Goal: Information Seeking & Learning: Find contact information

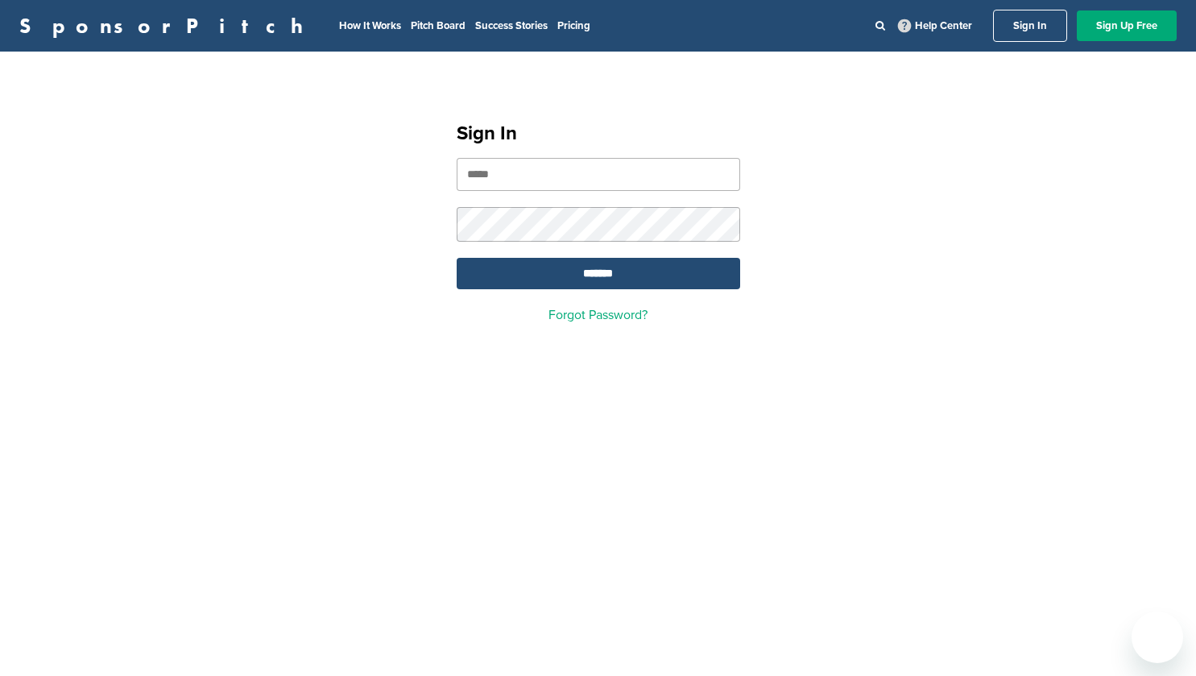
click at [579, 160] on input "email" at bounding box center [599, 174] width 284 height 33
click at [554, 181] on input "email" at bounding box center [599, 174] width 284 height 33
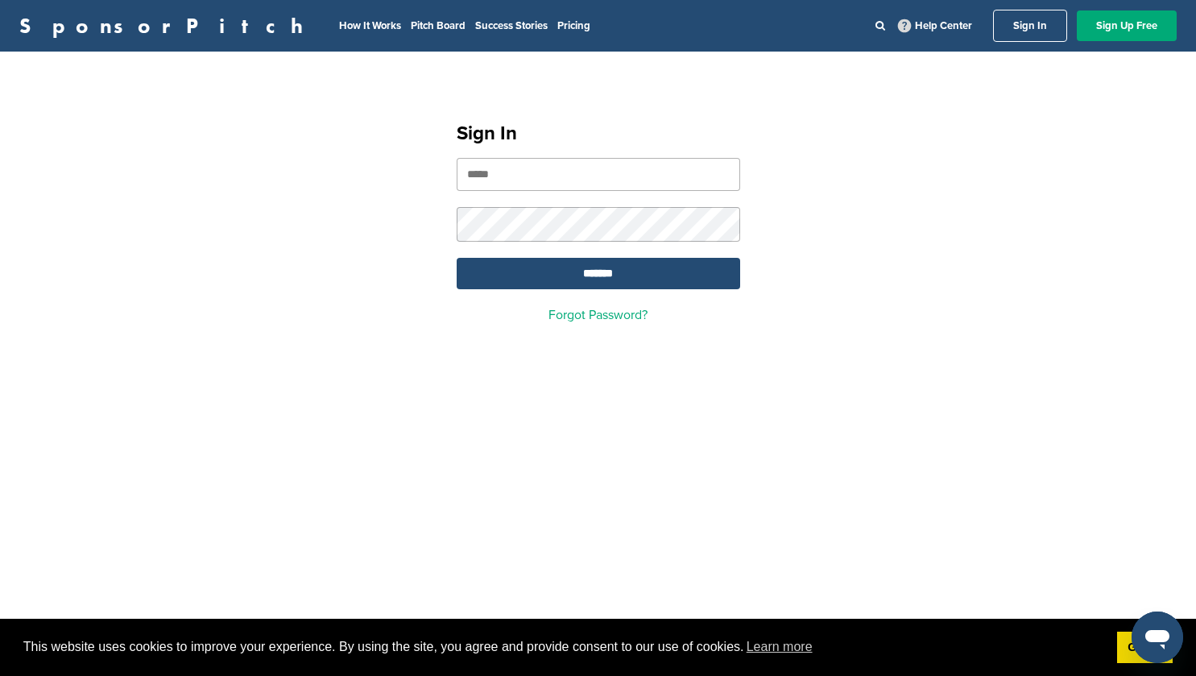
click at [612, 184] on input "email" at bounding box center [599, 174] width 284 height 33
type input "**********"
click at [572, 284] on input "*******" at bounding box center [599, 273] width 284 height 31
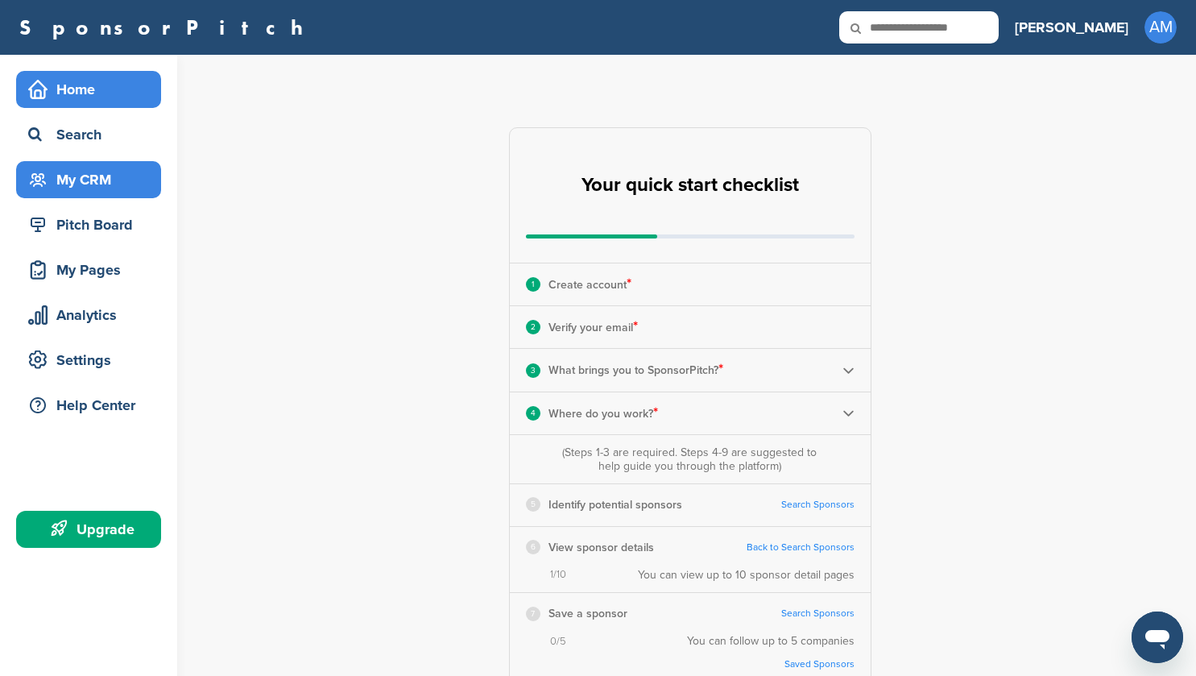
click at [96, 181] on div "My CRM" at bounding box center [92, 179] width 137 height 29
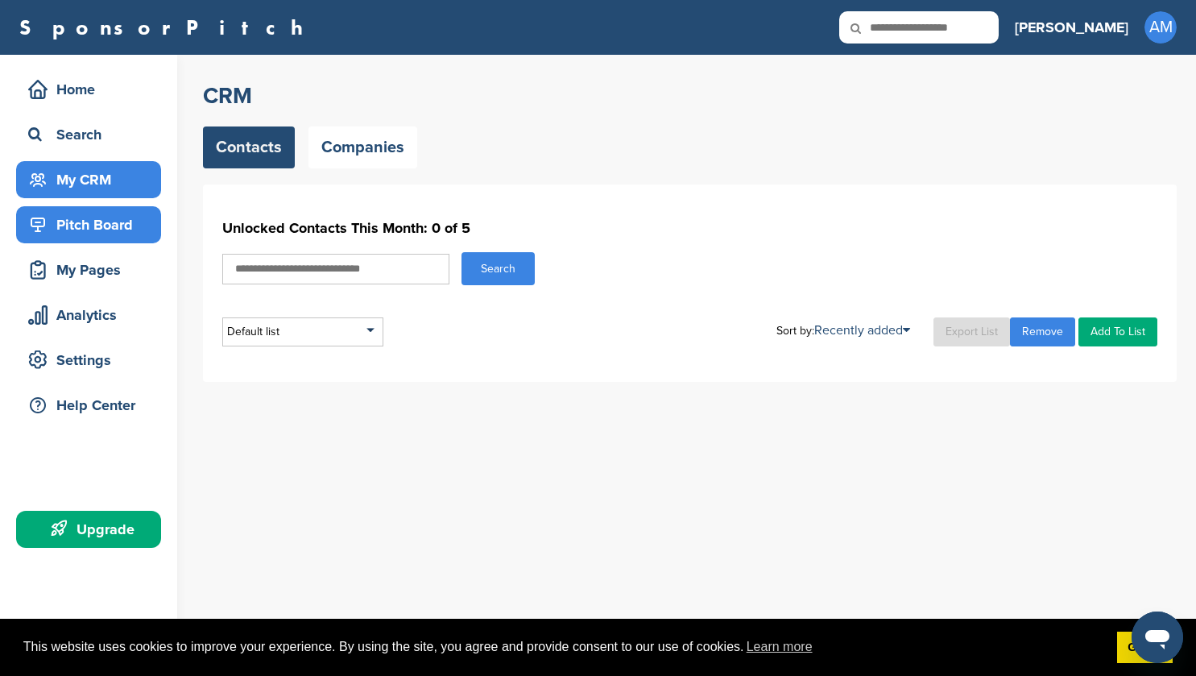
click at [131, 225] on div "Pitch Board" at bounding box center [92, 224] width 137 height 29
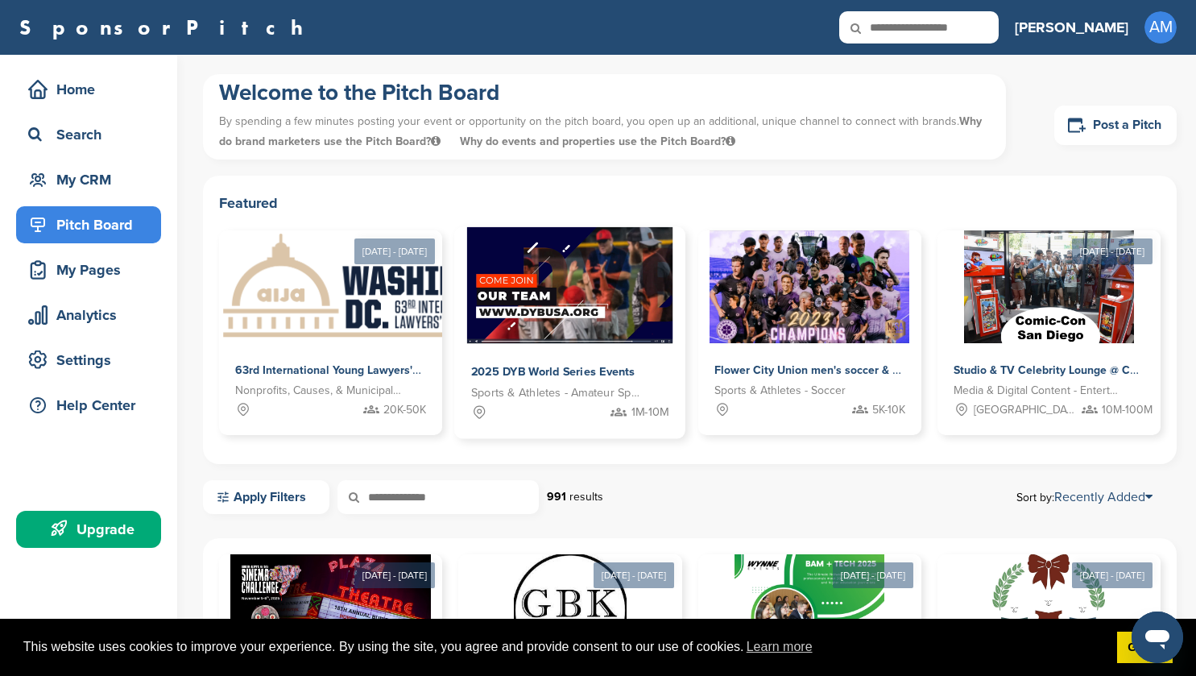
click at [559, 274] on img at bounding box center [569, 285] width 205 height 117
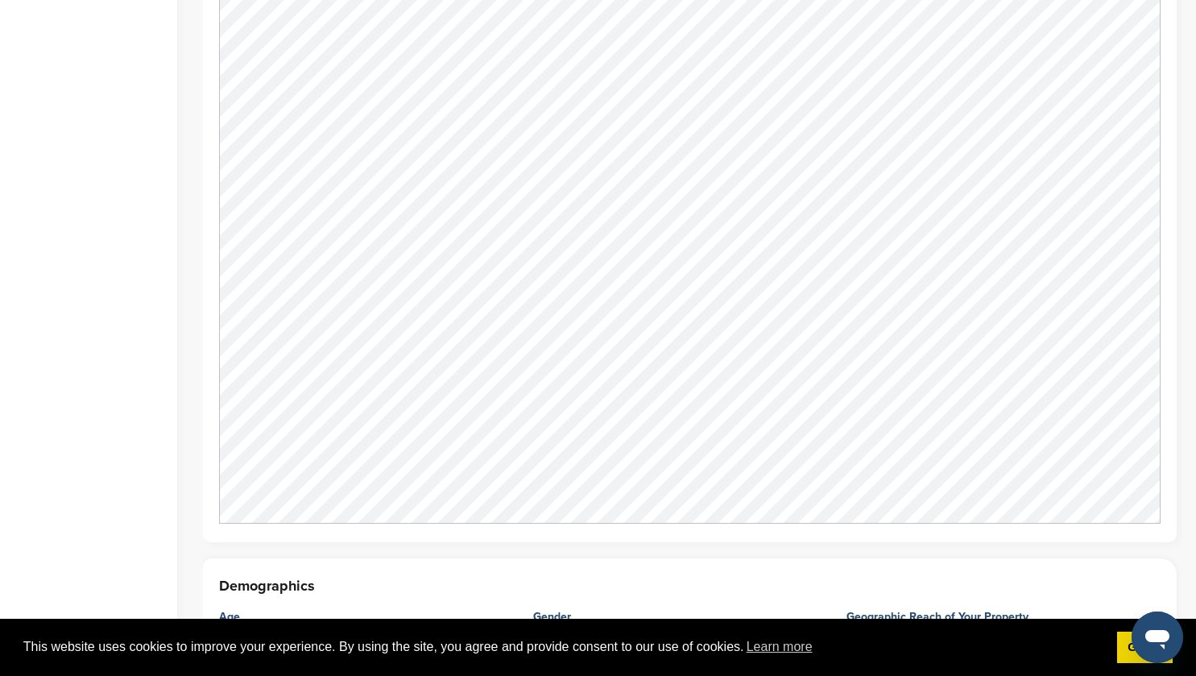
scroll to position [1346, 0]
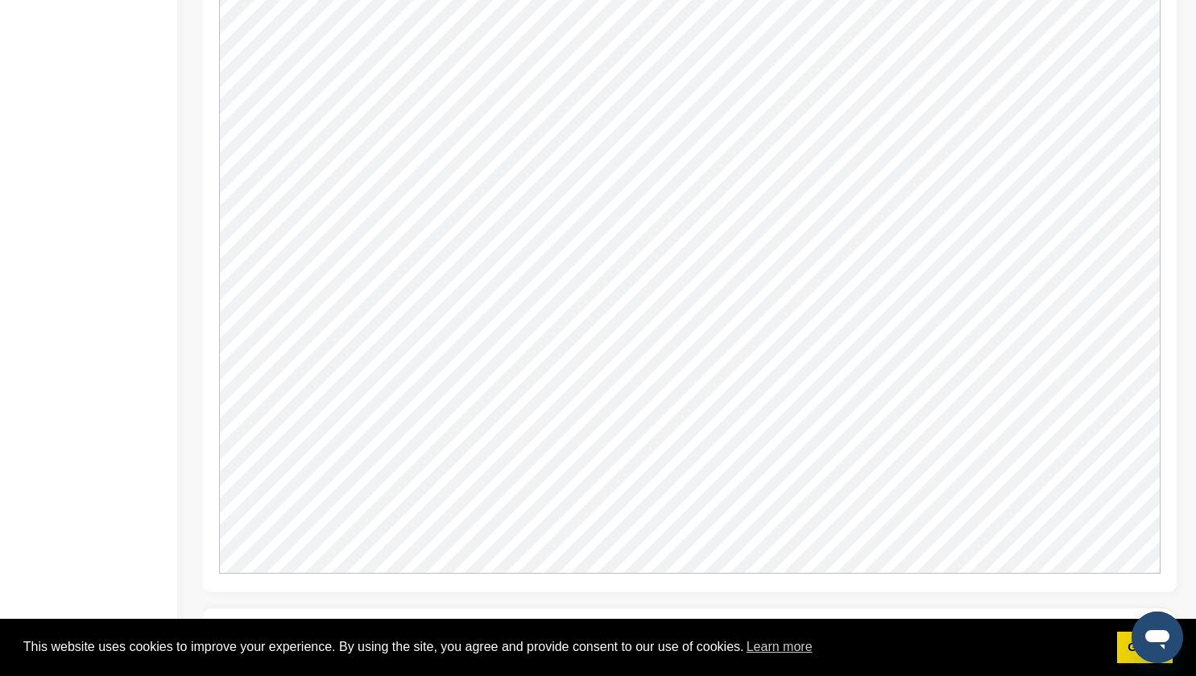
drag, startPoint x: 1197, startPoint y: 130, endPoint x: 1208, endPoint y: 448, distance: 318.4
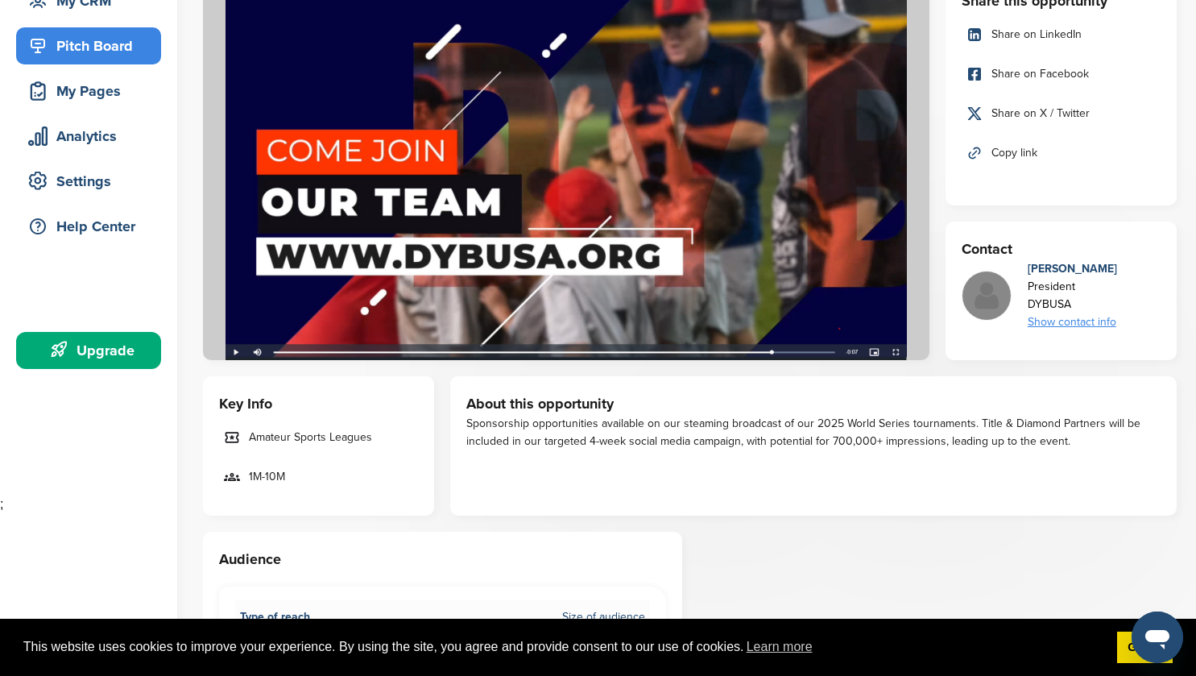
scroll to position [0, 0]
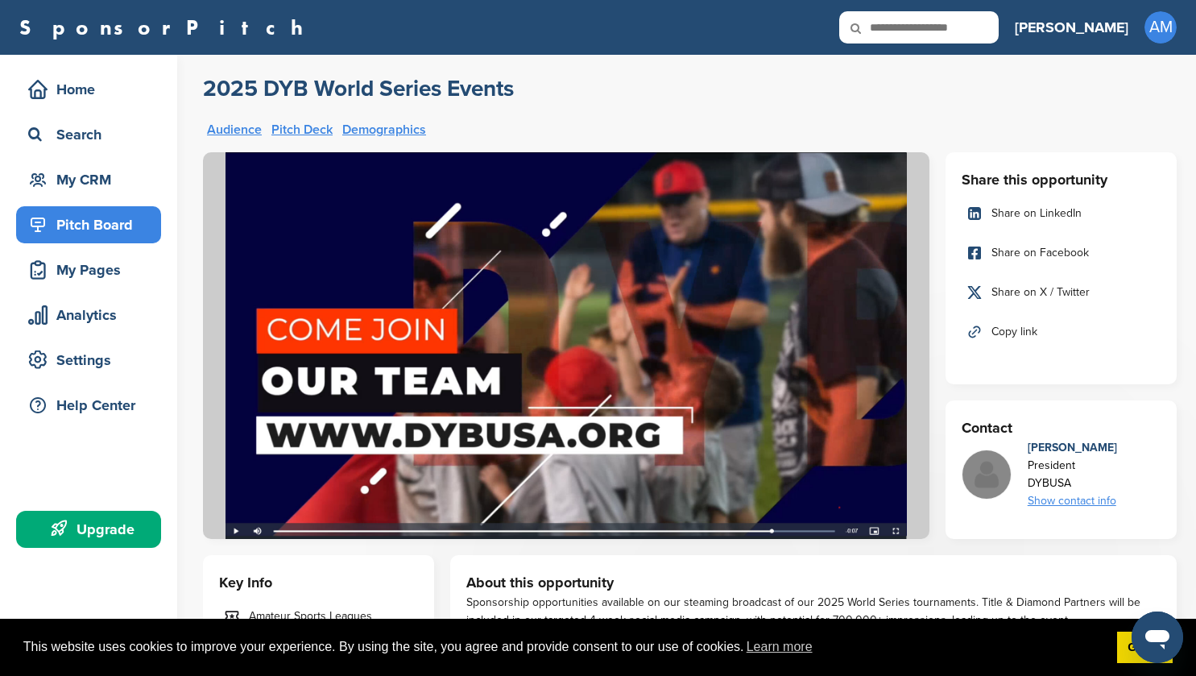
click at [1047, 507] on div "Show contact info" at bounding box center [1072, 501] width 89 height 18
click at [114, 276] on div "My Pages" at bounding box center [92, 269] width 137 height 29
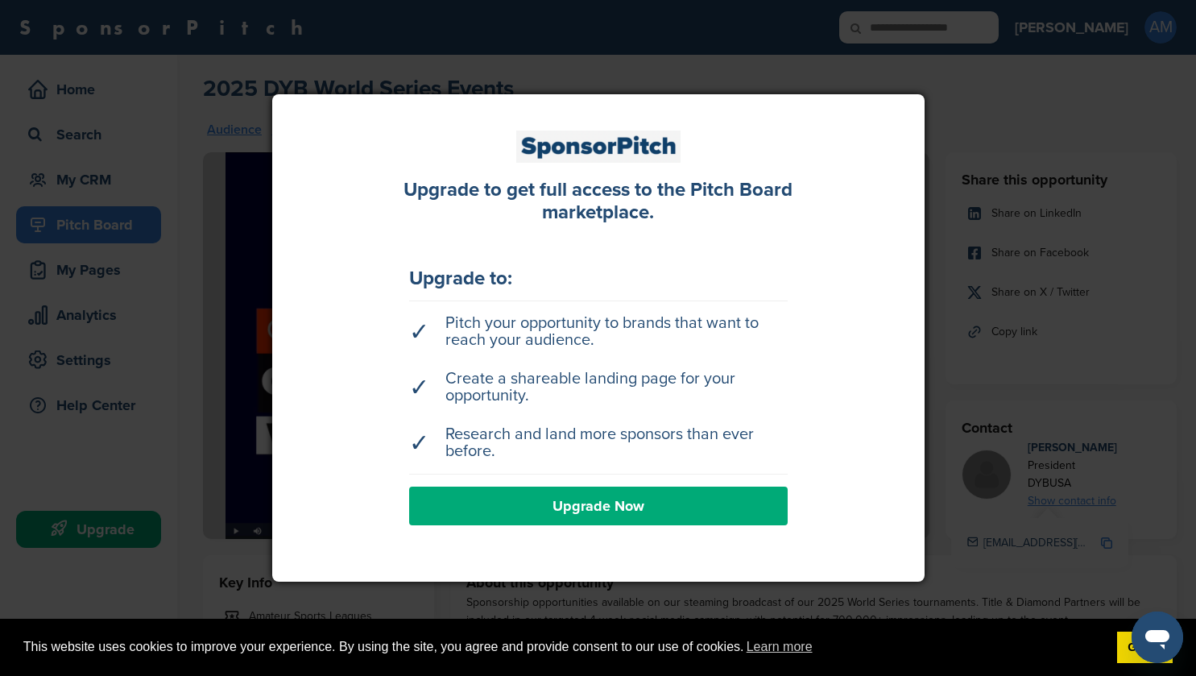
click at [227, 341] on div at bounding box center [598, 338] width 1196 height 676
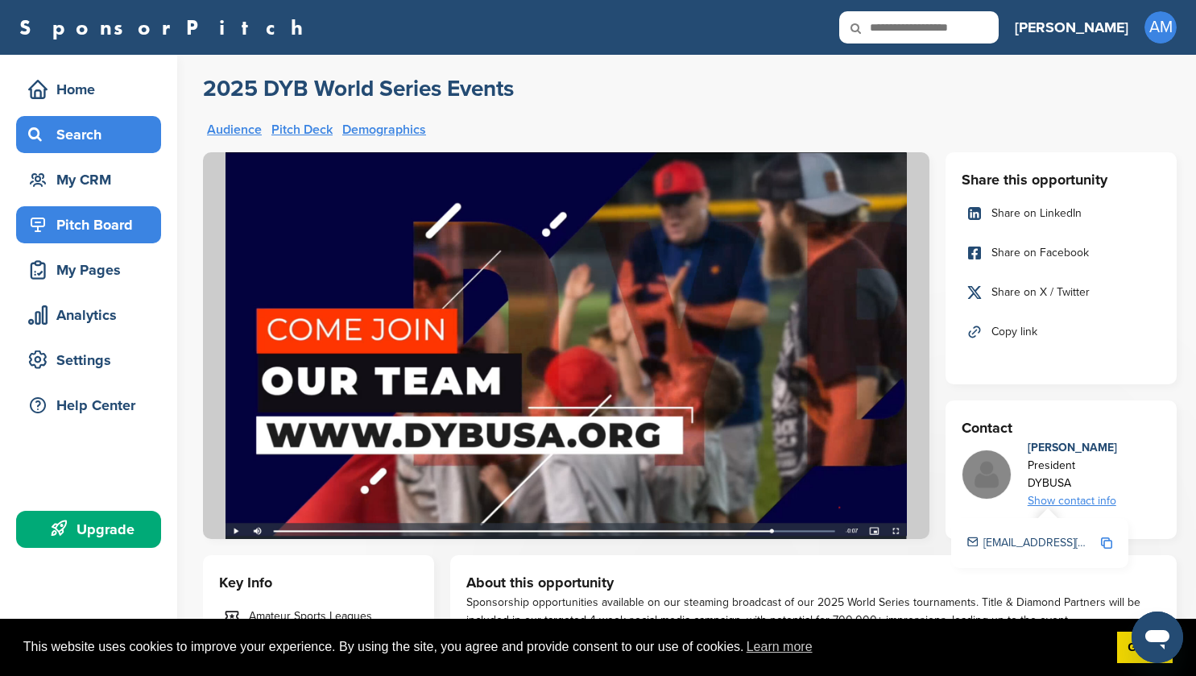
click at [97, 124] on div "Search" at bounding box center [92, 134] width 137 height 29
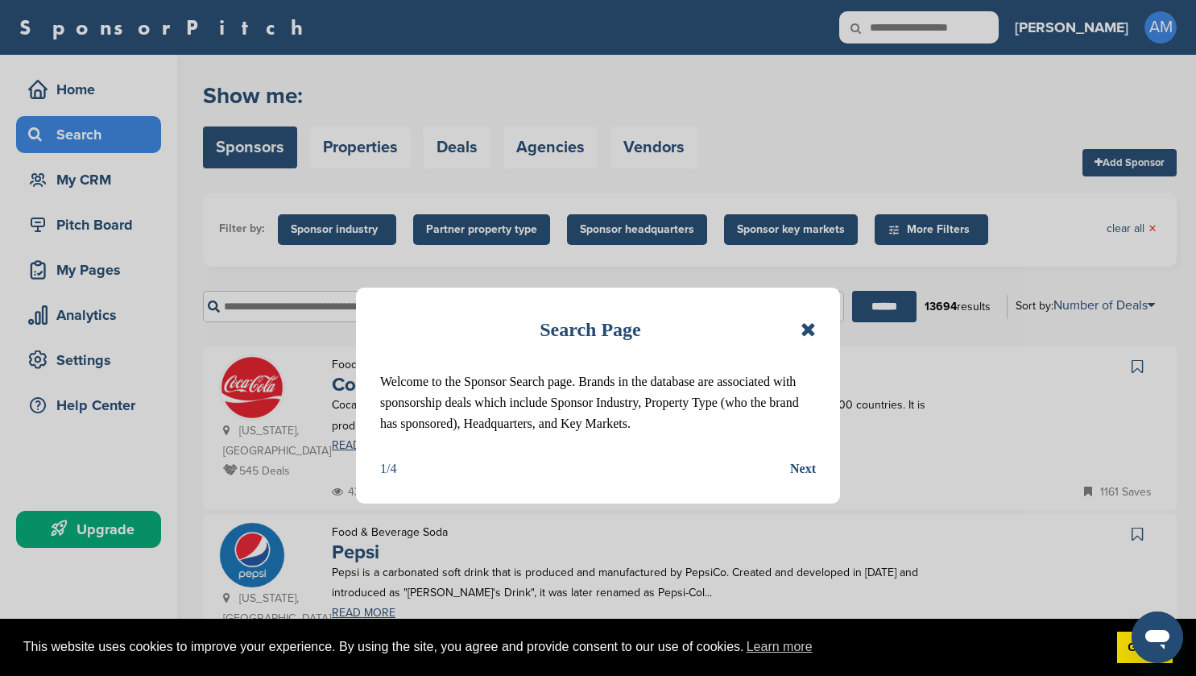
click at [807, 329] on icon at bounding box center [808, 329] width 15 height 19
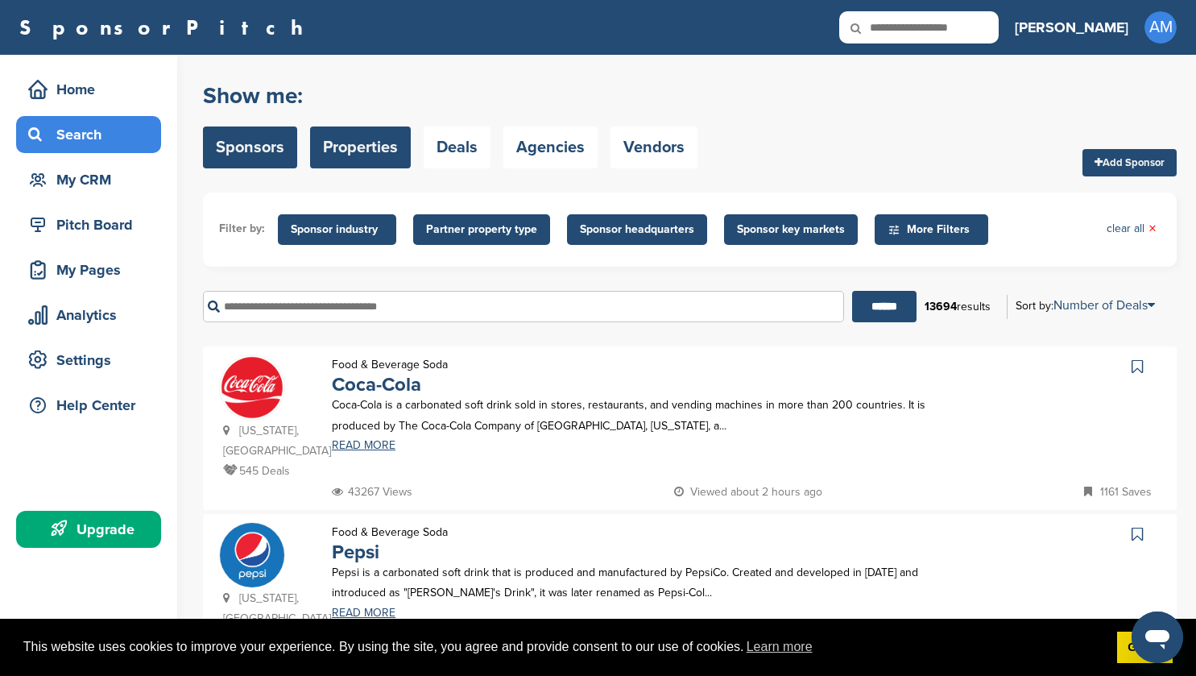
click at [331, 137] on link "Properties" at bounding box center [360, 147] width 101 height 42
